Goal: Task Accomplishment & Management: Use online tool/utility

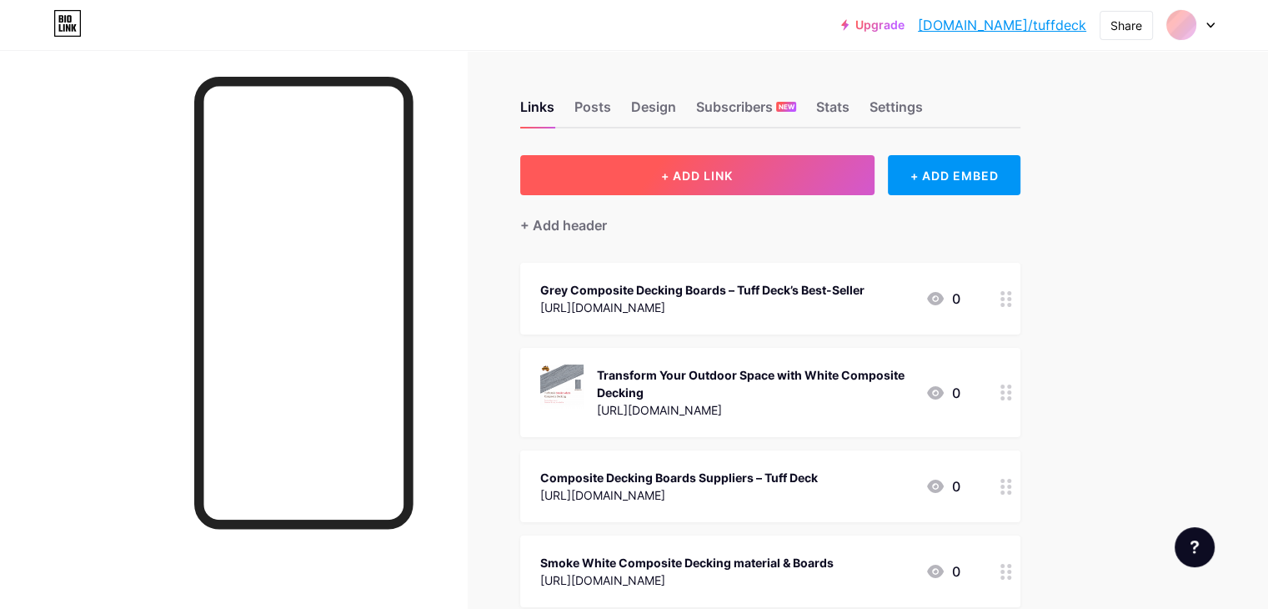
click at [733, 181] on span "+ ADD LINK" at bounding box center [697, 175] width 72 height 14
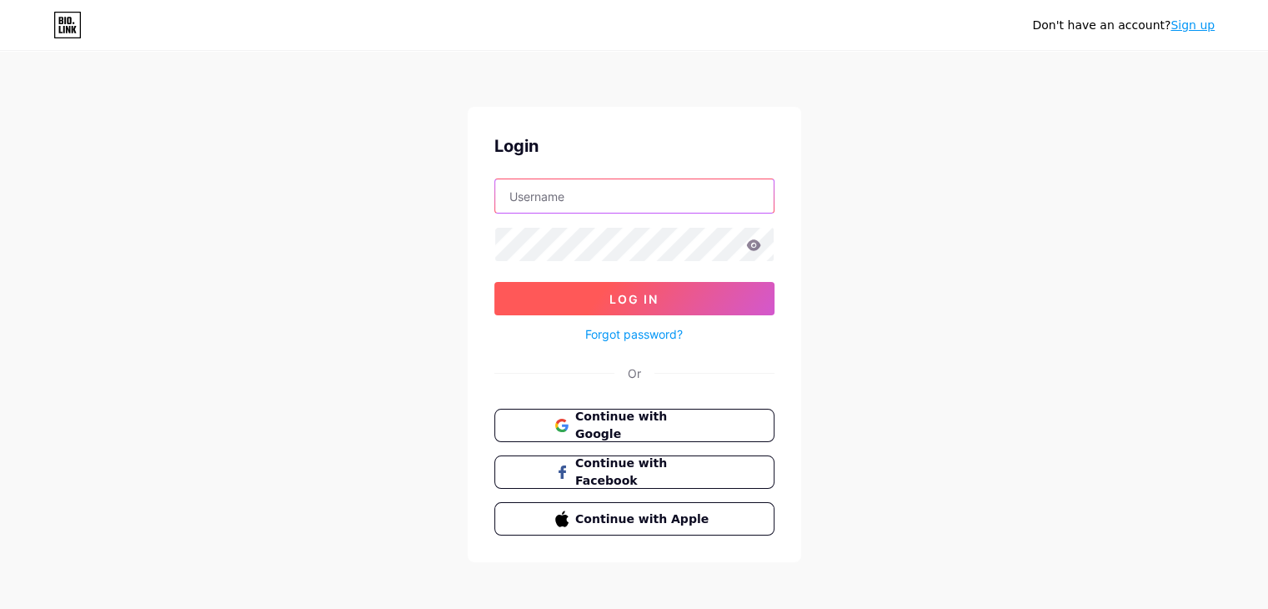
type input "[EMAIL_ADDRESS][DOMAIN_NAME]"
click at [593, 304] on button "Log In" at bounding box center [634, 298] width 280 height 33
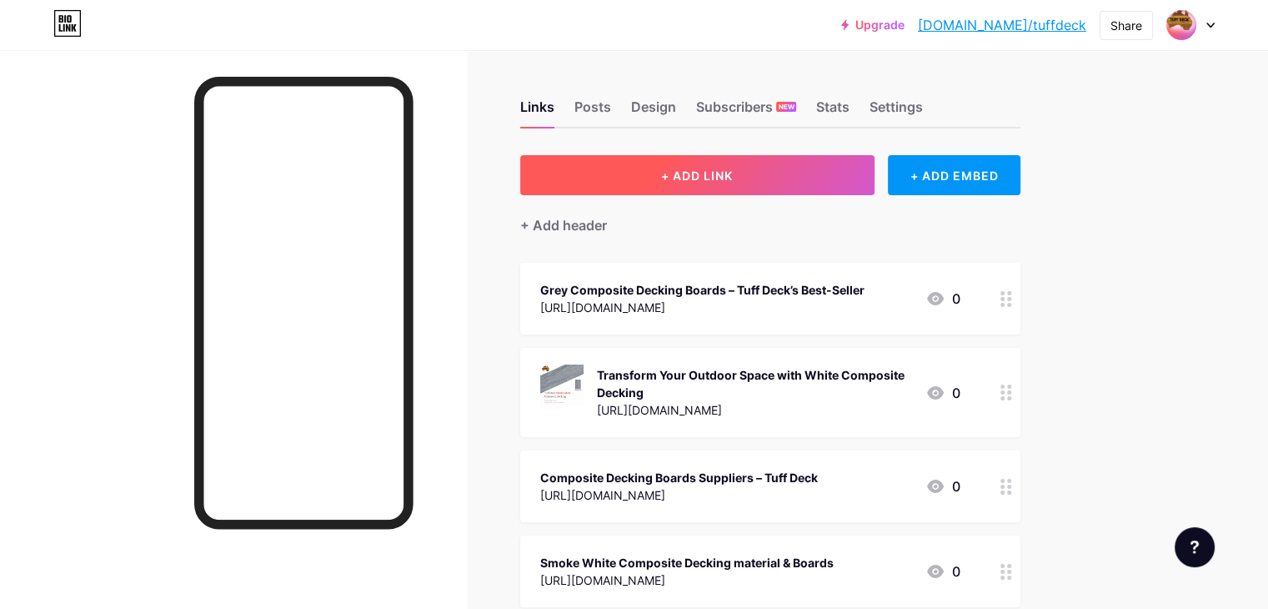
click at [733, 168] on span "+ ADD LINK" at bounding box center [697, 175] width 72 height 14
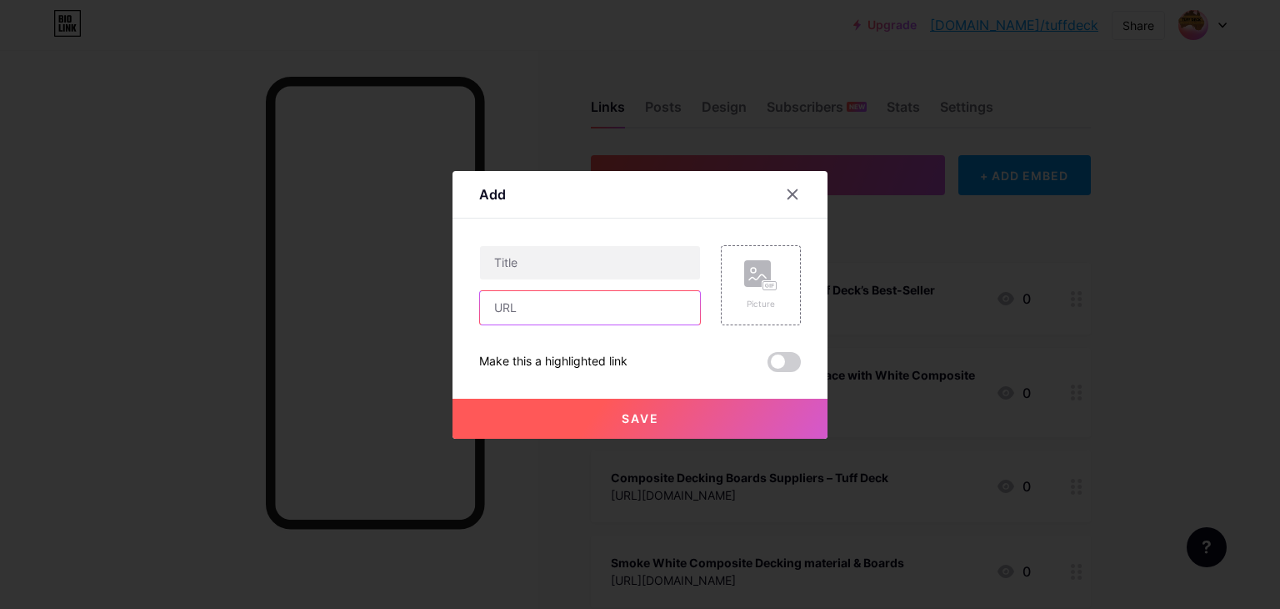
click at [534, 303] on input "text" at bounding box center [590, 307] width 220 height 33
paste input "https://wakelet.com/wake/JSY7d5d_Yfa_Z5qy9ljnn"
type input "https://wakelet.com/wake/JSY7d5d_Yfa_Z5qy9ljnn"
paste input "https://www.tuffdeck.com.au/a-composite-decking-that-brings-families-together/"
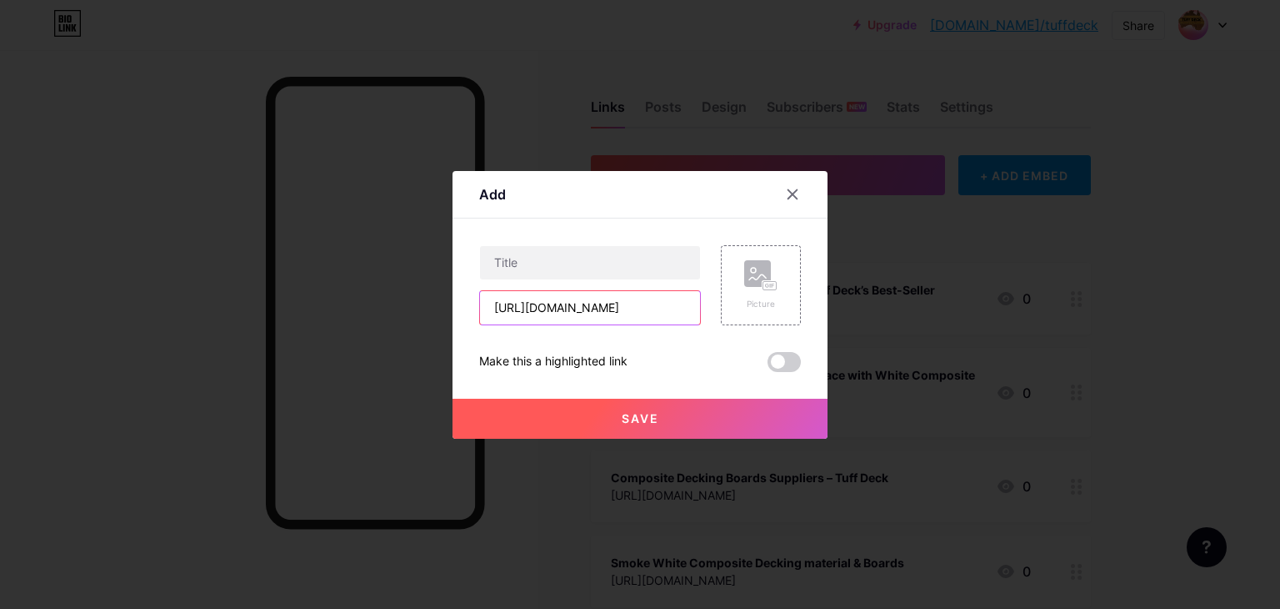
type input "https://www.tuffdeck.com.au/a-composite-decking-that-brings-families-together/"
click at [588, 254] on input "text" at bounding box center [590, 262] width 220 height 33
paste input "A composite decking that brings families together"
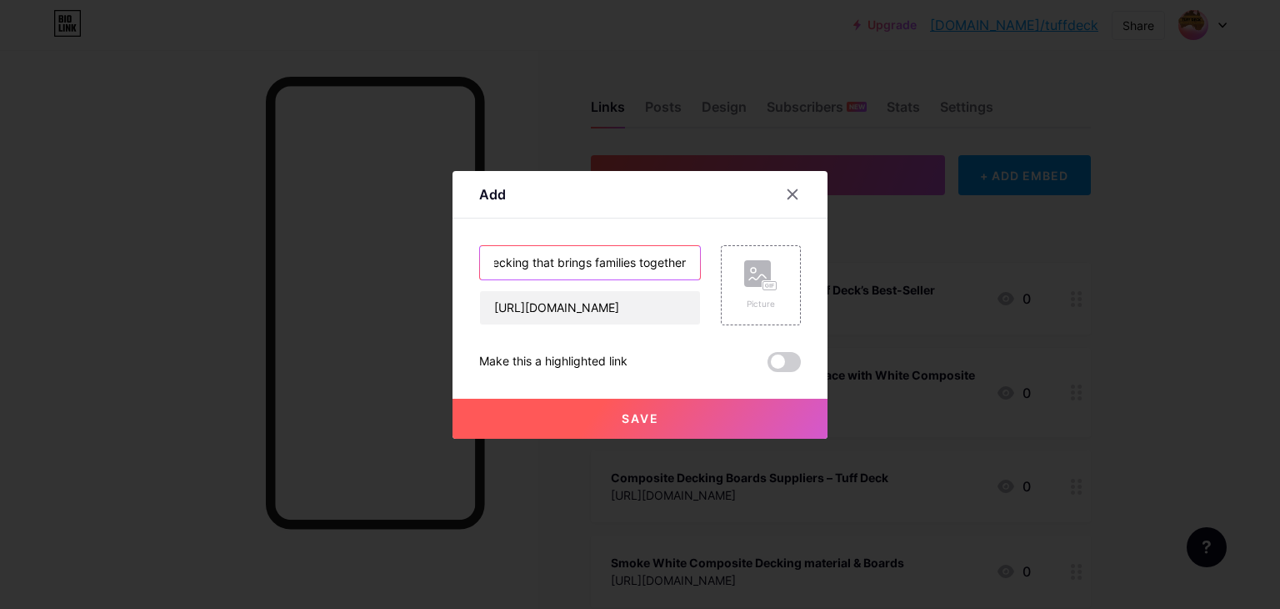
type input "A composite decking that brings families together"
click at [586, 402] on button "Save" at bounding box center [640, 418] width 375 height 40
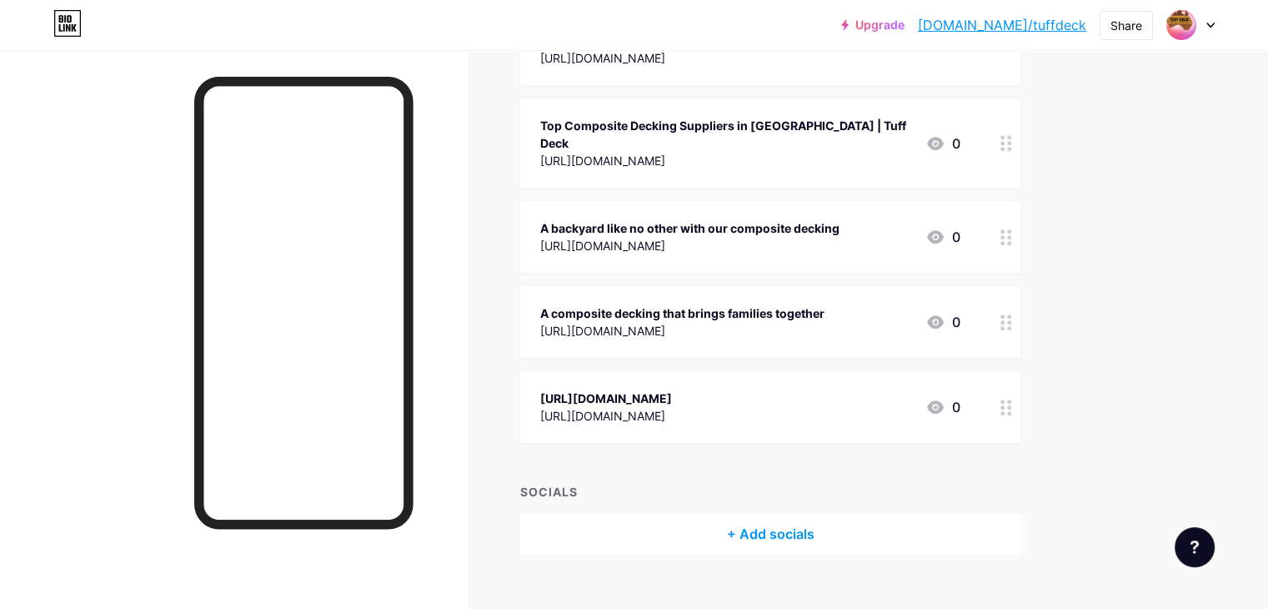
scroll to position [1032, 0]
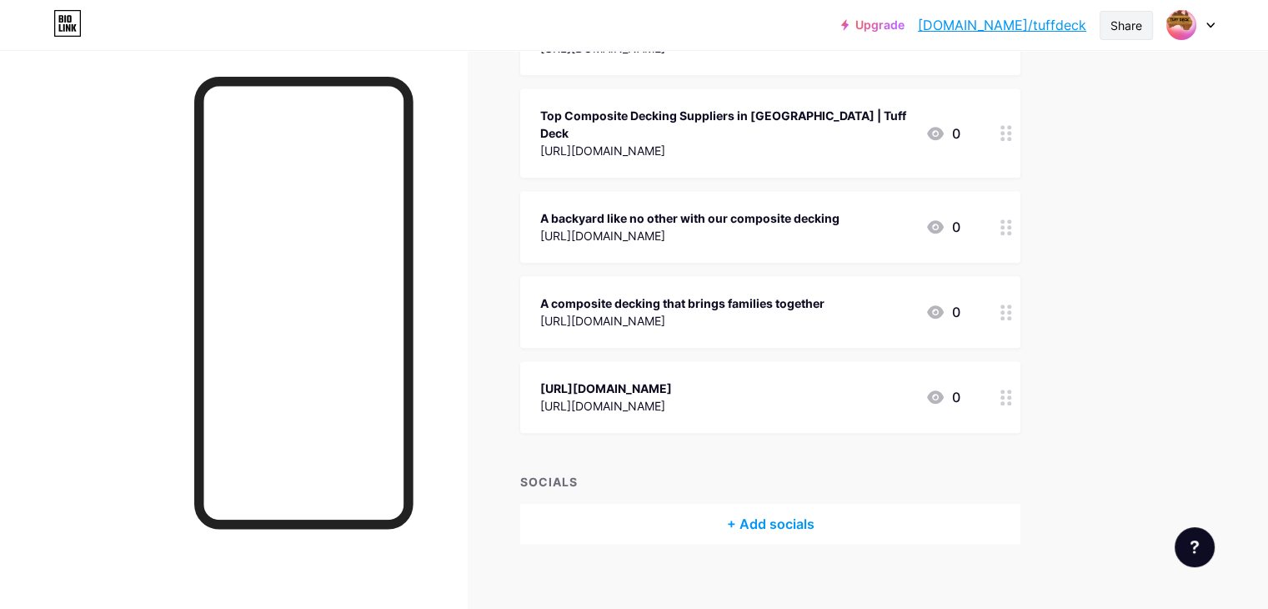
click at [1118, 18] on div "Share" at bounding box center [1126, 26] width 32 height 18
click at [1041, 87] on div "Copy link" at bounding box center [1028, 86] width 248 height 40
